Goal: Information Seeking & Learning: Learn about a topic

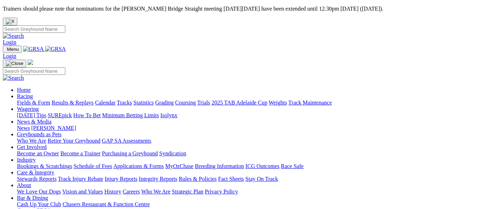
scroll to position [388, 0]
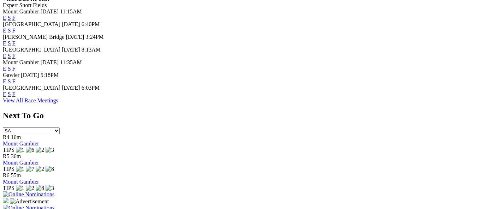
click at [6, 78] on link "E" at bounding box center [5, 81] width 4 height 6
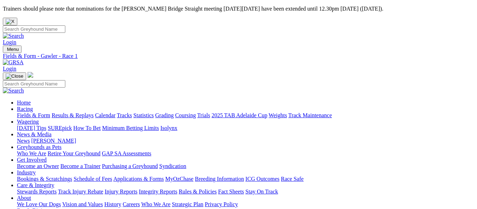
drag, startPoint x: 184, startPoint y: 121, endPoint x: 178, endPoint y: 123, distance: 6.4
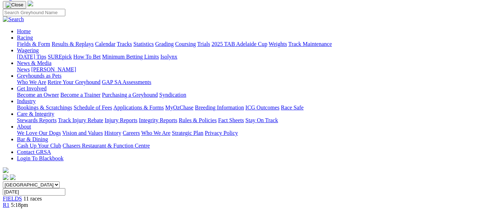
scroll to position [71, 0]
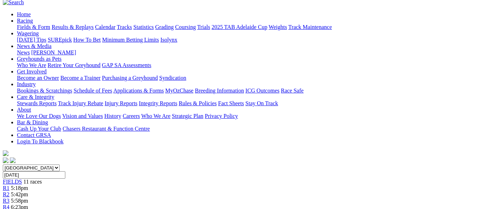
scroll to position [106, 0]
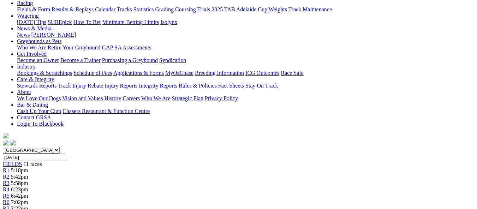
click at [81, 167] on div "R1 5:18pm" at bounding box center [238, 170] width 471 height 6
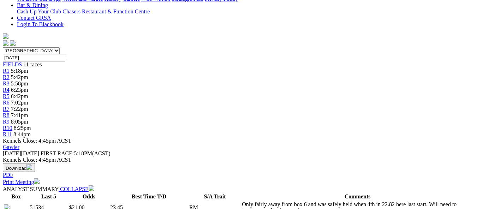
scroll to position [212, 0]
